Goal: Navigation & Orientation: Find specific page/section

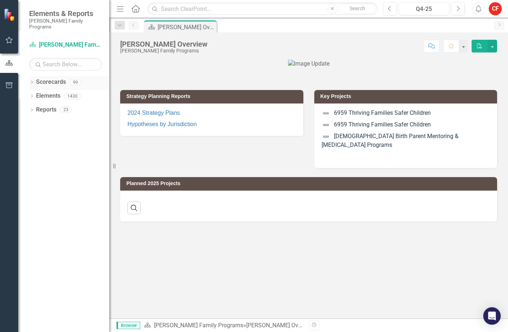
click at [33, 81] on icon "Dropdown" at bounding box center [31, 83] width 5 height 4
click at [37, 94] on icon "Dropdown" at bounding box center [35, 96] width 5 height 4
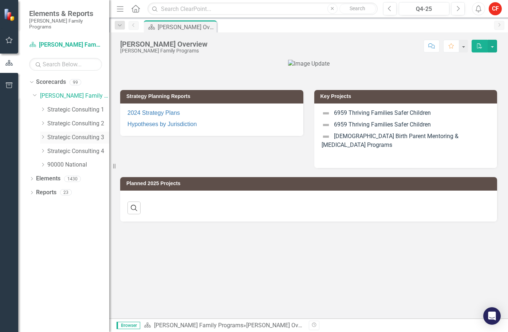
click at [43, 135] on icon "Dropdown" at bounding box center [42, 137] width 5 height 4
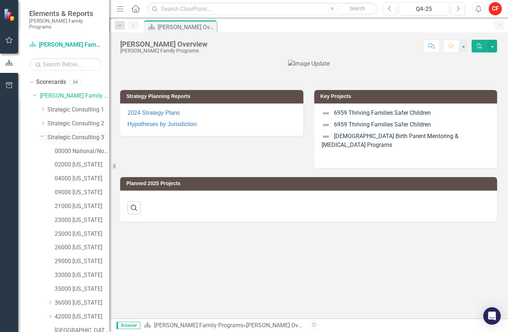
click at [43, 133] on icon "Dropdown" at bounding box center [42, 135] width 4 height 5
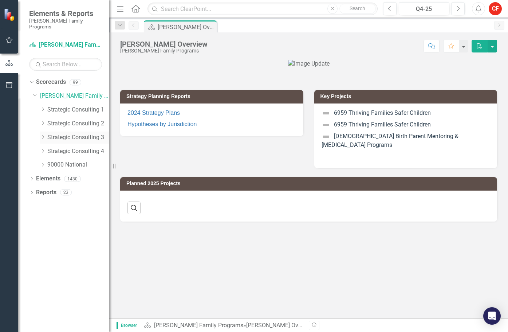
click at [43, 135] on icon "Dropdown" at bounding box center [42, 137] width 5 height 4
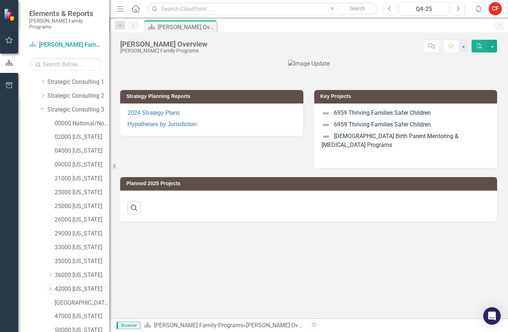
scroll to position [73, 0]
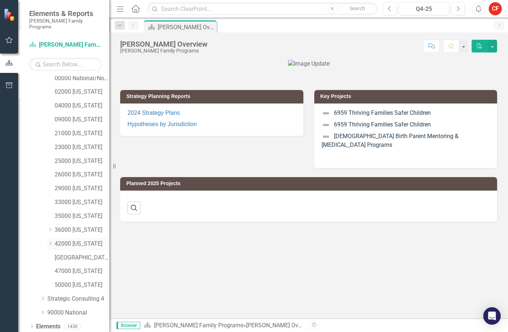
click at [61, 240] on link "42000 [US_STATE]" at bounding box center [82, 244] width 55 height 8
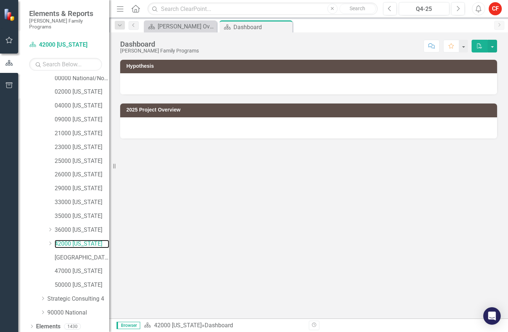
scroll to position [83, 0]
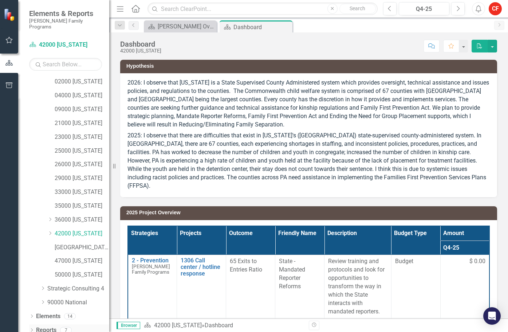
click at [32, 329] on icon "Dropdown" at bounding box center [31, 331] width 5 height 4
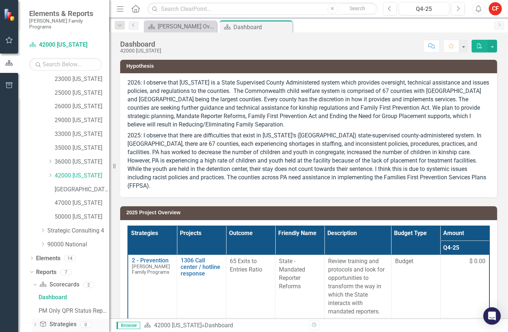
scroll to position [174, 0]
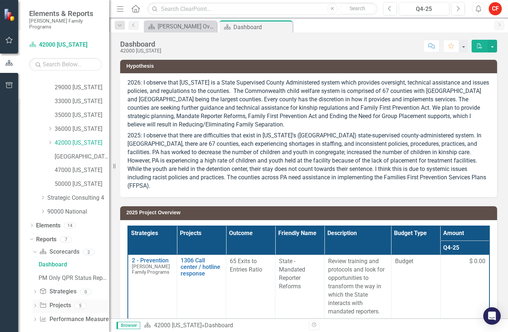
click at [36, 304] on icon "Dropdown" at bounding box center [34, 306] width 5 height 4
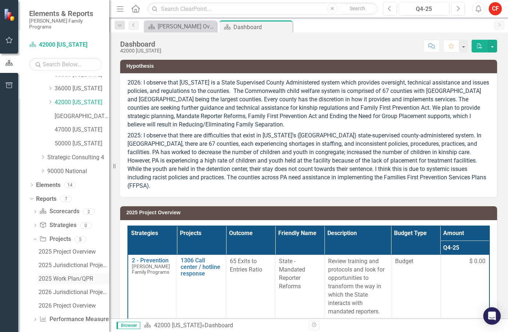
click at [67, 275] on div "2025 Work Plan/QPR" at bounding box center [74, 278] width 71 height 7
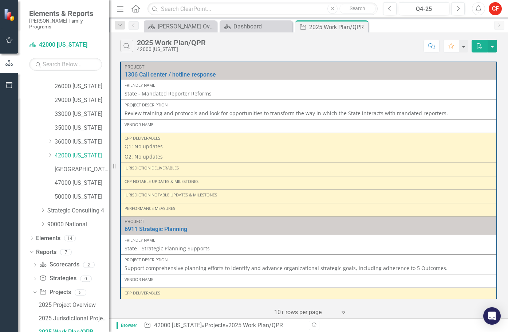
click at [248, 52] on div "Search 2025 Work Plan/QPR 42000 [US_STATE] Comment Favorite PDF" at bounding box center [308, 44] width 399 height 24
click at [52, 153] on icon "Dropdown" at bounding box center [49, 155] width 5 height 4
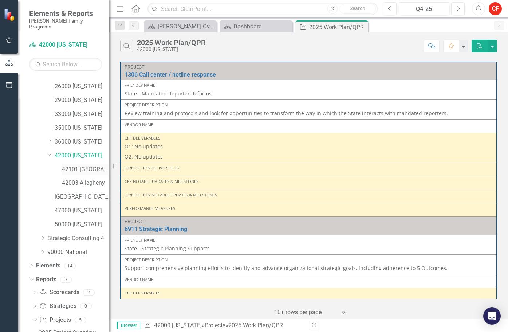
click at [67, 165] on link "42101 [GEOGRAPHIC_DATA]" at bounding box center [85, 169] width 47 height 8
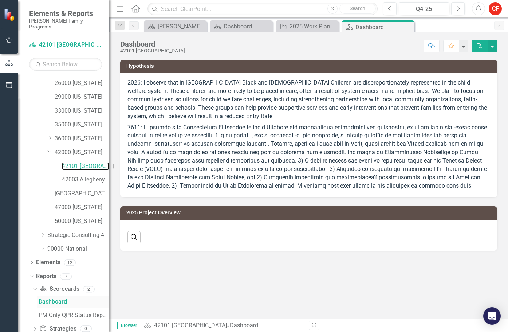
scroll to position [201, 0]
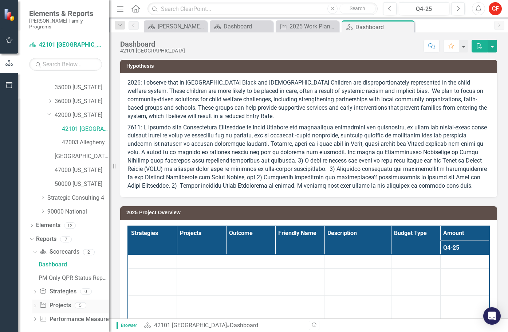
click at [38, 299] on div "Dropdown Project Projects 5" at bounding box center [70, 306] width 77 height 14
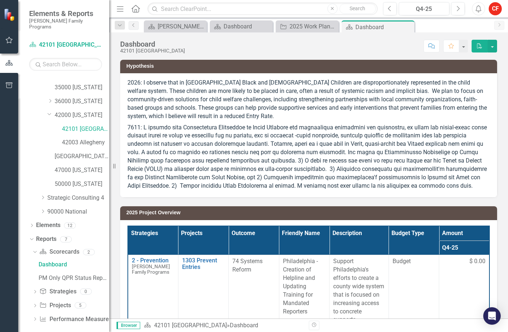
click at [34, 304] on icon "Dropdown" at bounding box center [34, 306] width 5 height 4
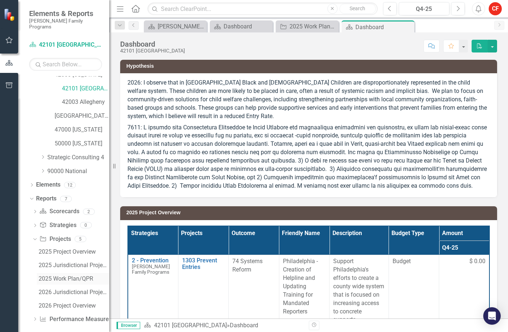
click at [78, 275] on div "2025 Work Plan/QPR" at bounding box center [74, 278] width 71 height 7
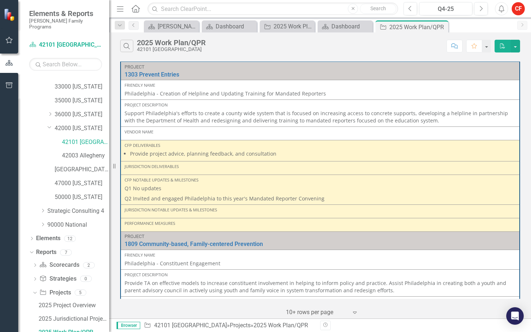
click at [508, 138] on div "Project 1303 Prevent Entries Link Open Element Friendly Name Philadelphia - Cre…" at bounding box center [320, 189] width 422 height 259
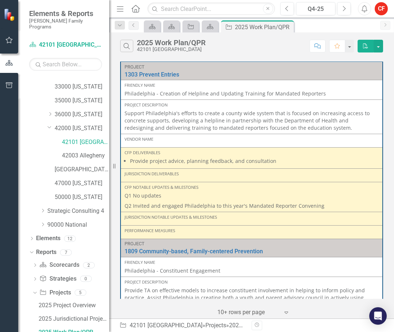
click at [277, 62] on td "Project 1303 Prevent Entries Link Open Element" at bounding box center [252, 71] width 262 height 18
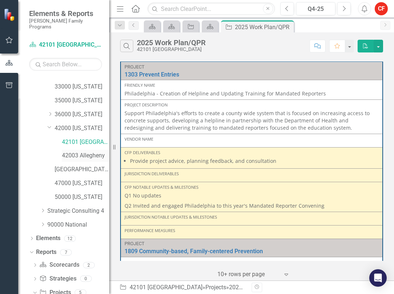
click at [87, 152] on link "42003 Allegheny" at bounding box center [85, 156] width 47 height 8
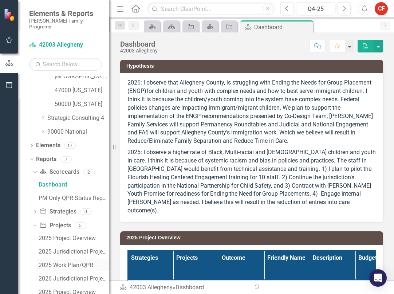
scroll to position [306, 0]
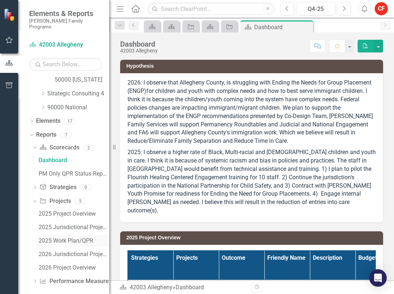
click at [64, 238] on div "2025 Work Plan/QPR" at bounding box center [74, 241] width 71 height 7
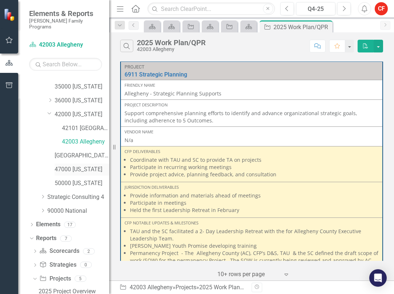
scroll to position [190, 0]
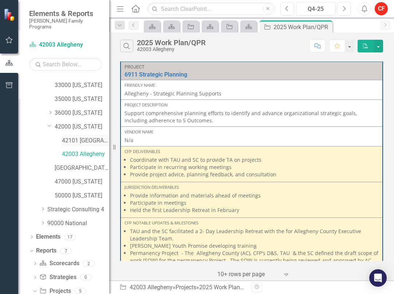
click at [88, 137] on link "42101 [GEOGRAPHIC_DATA]" at bounding box center [85, 141] width 47 height 8
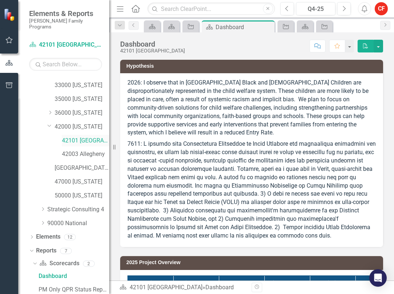
scroll to position [172, 0]
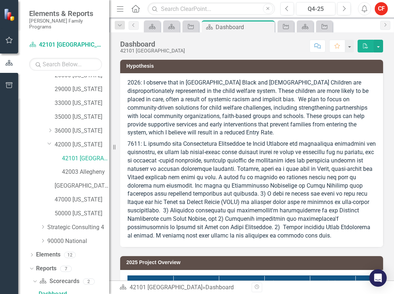
click at [367, 258] on td "2025 Project Overview" at bounding box center [252, 263] width 253 height 11
click at [70, 141] on link "42000 [US_STATE]" at bounding box center [82, 145] width 55 height 8
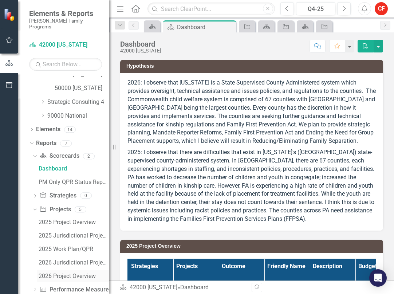
scroll to position [306, 0]
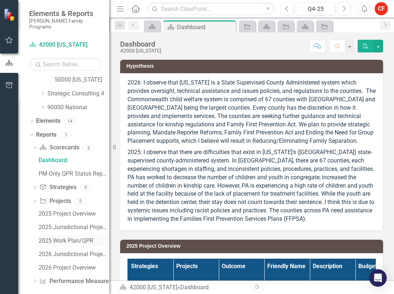
click at [71, 240] on link "2025 Work Plan/QPR" at bounding box center [73, 241] width 72 height 12
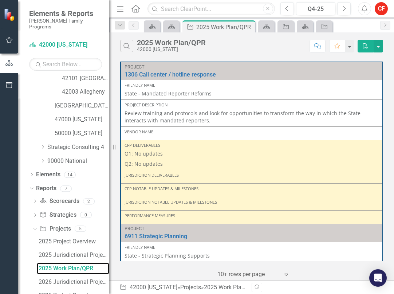
scroll to position [226, 0]
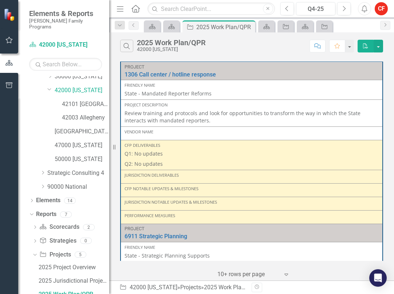
click at [364, 279] on div "‹ Previous 1 (current) › Next 10+ rows per page Expand" at bounding box center [251, 272] width 263 height 18
